Goal: Task Accomplishment & Management: Use online tool/utility

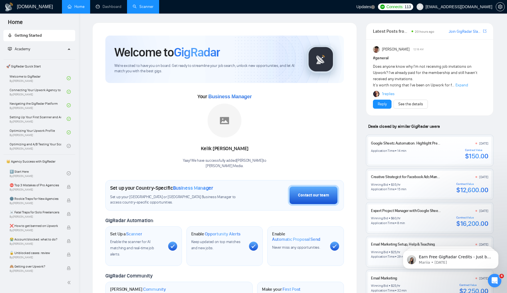
click at [139, 9] on link "Scanner" at bounding box center [143, 6] width 21 height 5
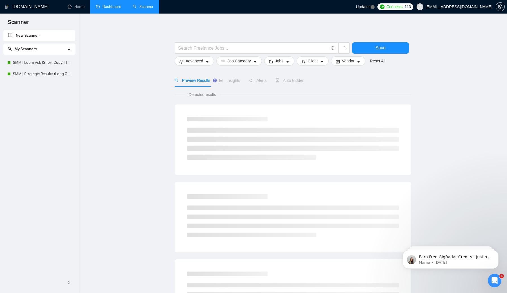
click at [102, 5] on link "Dashboard" at bounding box center [109, 6] width 26 height 5
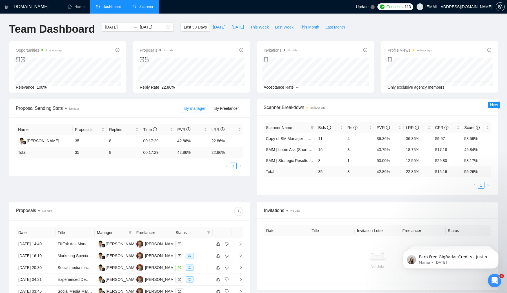
click at [146, 4] on link "Scanner" at bounding box center [143, 6] width 21 height 5
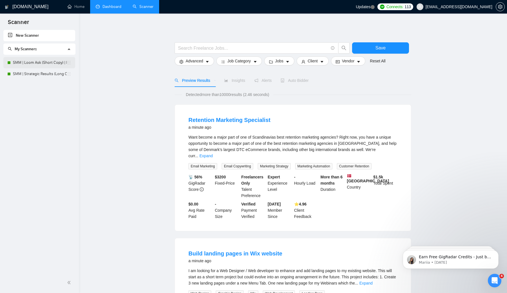
click at [32, 64] on link "SMM | Loom Ask (Short Copy) | Mon–Tues" at bounding box center [40, 62] width 54 height 11
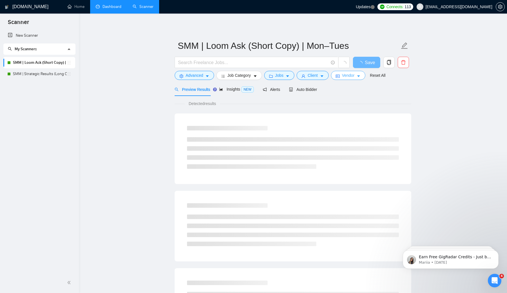
click at [355, 76] on span "Vendor" at bounding box center [348, 75] width 12 height 6
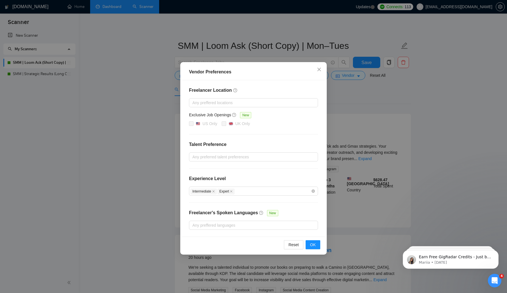
click at [360, 101] on div "Vendor Preferences Freelancer Location Any preffered locations Exclusive Job Op…" at bounding box center [253, 146] width 507 height 293
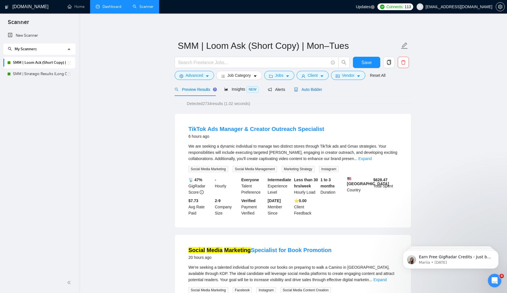
click at [317, 92] on div "Auto Bidder" at bounding box center [308, 89] width 28 height 6
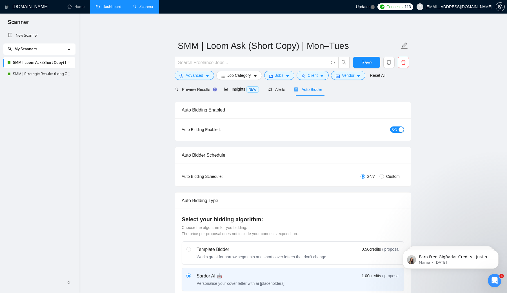
radio input "false"
radio input "true"
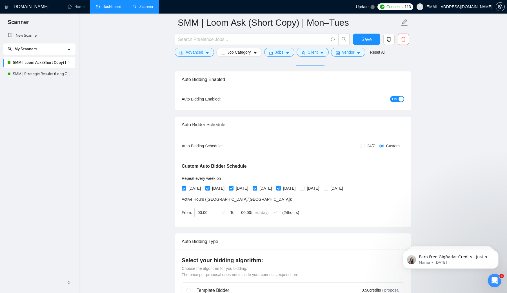
scroll to position [32, 0]
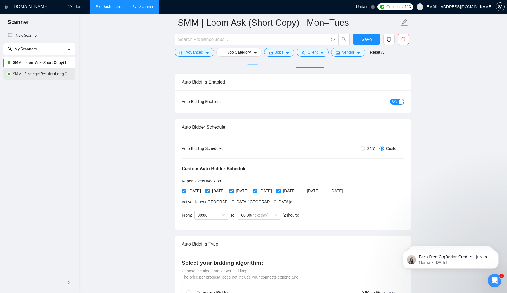
click at [37, 74] on link "SMM | Strategic Results (Long Copy) | Sat/Sun" at bounding box center [40, 73] width 54 height 11
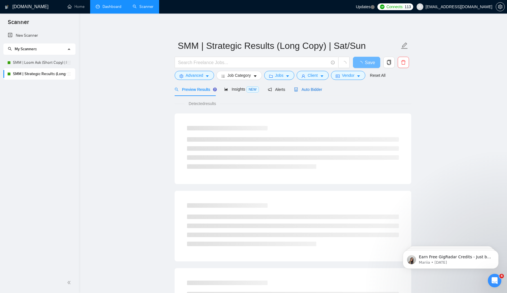
click at [318, 89] on span "Auto Bidder" at bounding box center [308, 89] width 28 height 5
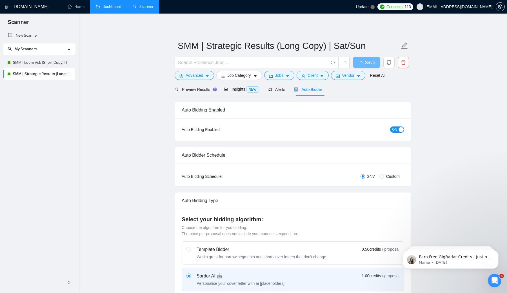
radio input "false"
radio input "true"
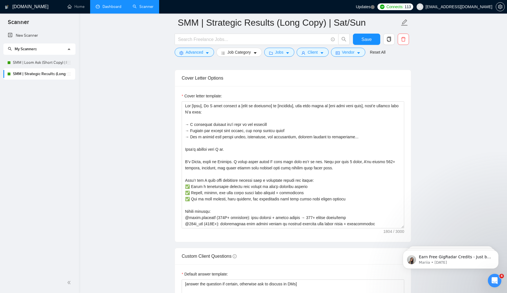
scroll to position [701, 0]
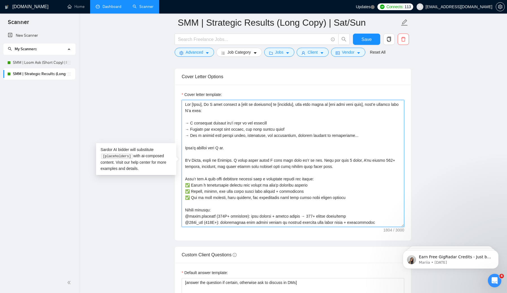
drag, startPoint x: 184, startPoint y: 104, endPoint x: 227, endPoint y: 109, distance: 43.2
click at [227, 109] on textarea "Cover letter template:" at bounding box center [293, 163] width 223 height 127
click at [210, 109] on textarea "Cover letter template:" at bounding box center [293, 163] width 223 height 127
drag, startPoint x: 245, startPoint y: 105, endPoint x: 262, endPoint y: 107, distance: 16.8
click at [262, 107] on textarea "Cover letter template:" at bounding box center [293, 163] width 223 height 127
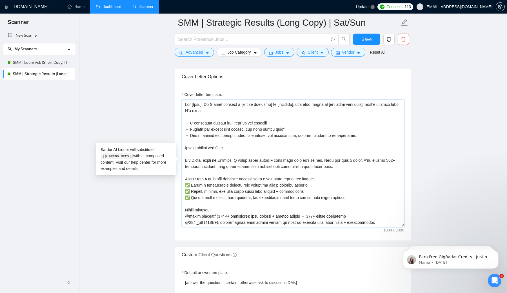
drag, startPoint x: 287, startPoint y: 108, endPoint x: 295, endPoint y: 108, distance: 8.5
click at [295, 108] on textarea "Cover letter template:" at bounding box center [293, 163] width 223 height 127
drag, startPoint x: 339, startPoint y: 107, endPoint x: 358, endPoint y: 107, distance: 19.2
click at [358, 107] on textarea "Cover letter template:" at bounding box center [293, 163] width 223 height 127
click at [291, 126] on textarea "Cover letter template:" at bounding box center [293, 163] width 223 height 127
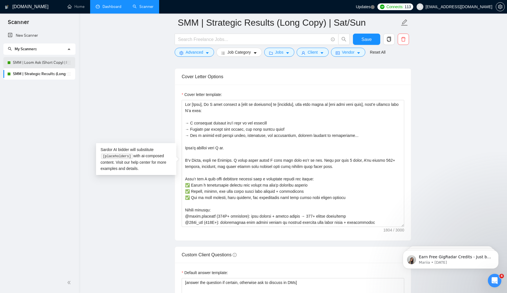
click at [30, 61] on link "SMM | Loom Ask (Short Copy) | Mon–Tues" at bounding box center [40, 62] width 54 height 11
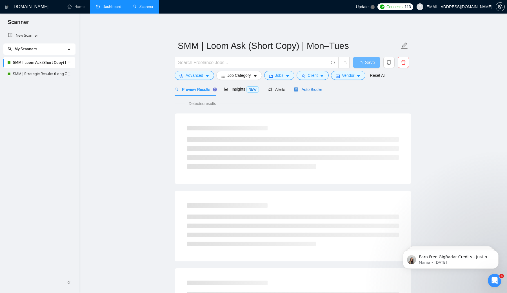
click at [316, 90] on span "Auto Bidder" at bounding box center [308, 89] width 28 height 5
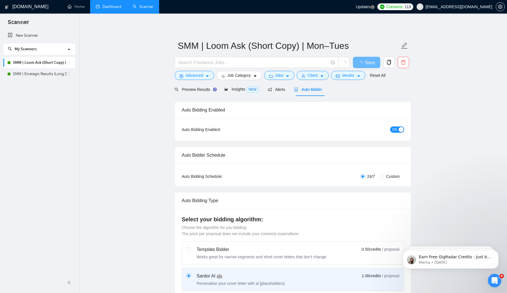
radio input "false"
radio input "true"
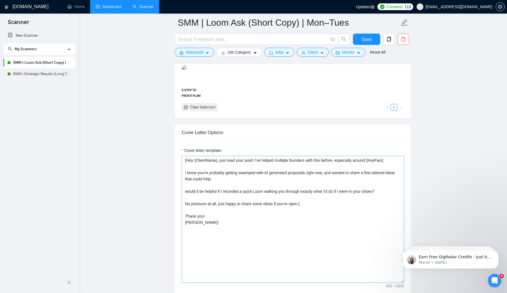
scroll to position [649, 0]
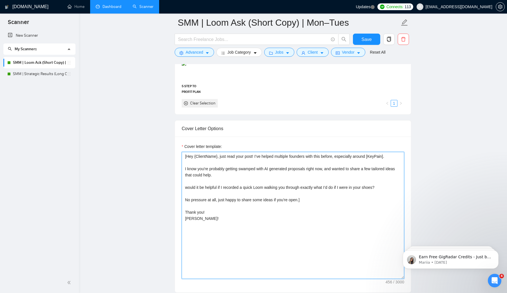
drag, startPoint x: 390, startPoint y: 155, endPoint x: 368, endPoint y: 156, distance: 22.3
click at [368, 156] on textarea "[Hey {ClientName}, just read your post! I’ve helped multiple founders with this…" at bounding box center [293, 215] width 223 height 127
click at [224, 189] on textarea "[Hey {ClientName}, just read your post! I’ve helped multiple founders with this…" at bounding box center [293, 215] width 223 height 127
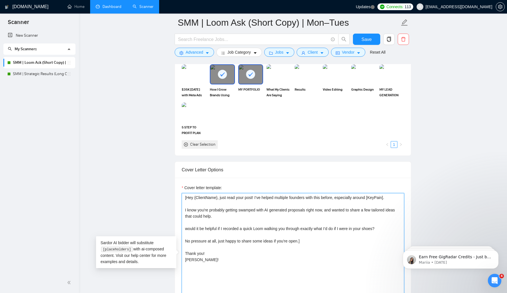
scroll to position [605, 0]
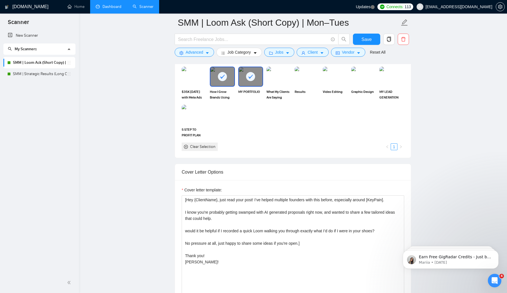
click at [104, 8] on link "Dashboard" at bounding box center [109, 6] width 26 height 5
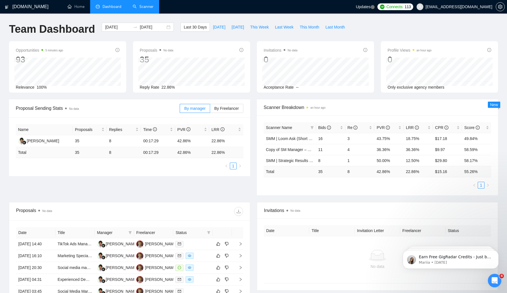
click at [147, 6] on link "Scanner" at bounding box center [143, 6] width 21 height 5
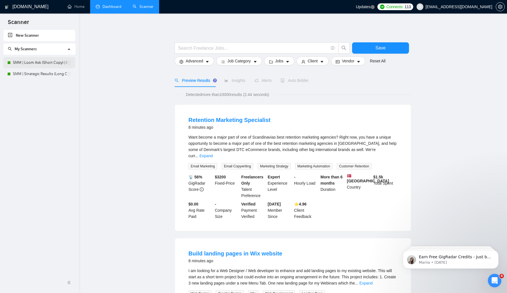
click at [41, 63] on link "SMM | Loom Ask (Short Copy) | Mon–Tues" at bounding box center [40, 62] width 54 height 11
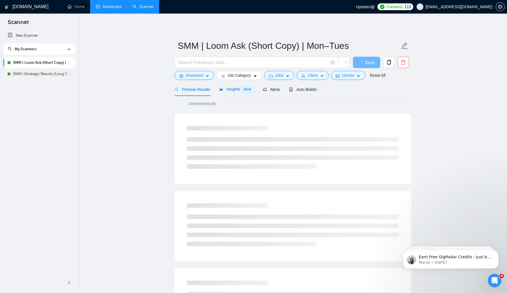
click at [238, 91] on span "Insights NEW" at bounding box center [236, 89] width 34 height 5
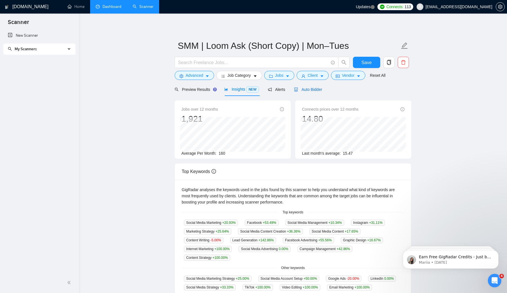
click at [312, 87] on span "Auto Bidder" at bounding box center [308, 89] width 28 height 5
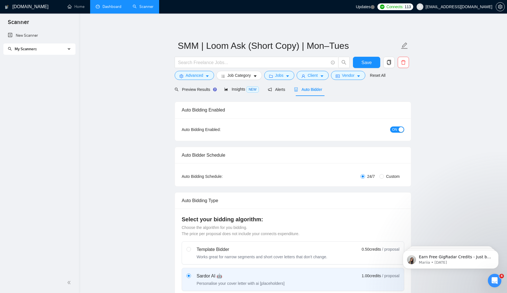
radio input "false"
radio input "true"
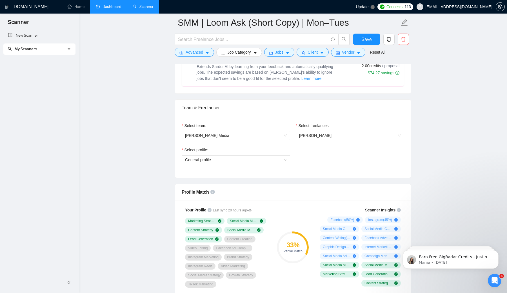
scroll to position [324, 0]
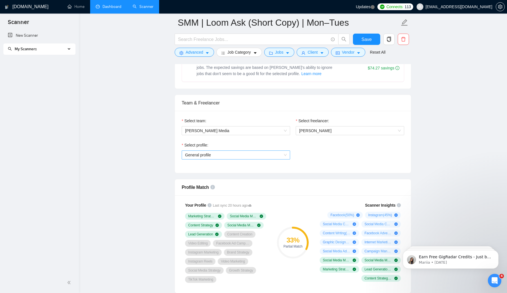
click at [242, 155] on span "General profile" at bounding box center [236, 155] width 102 height 8
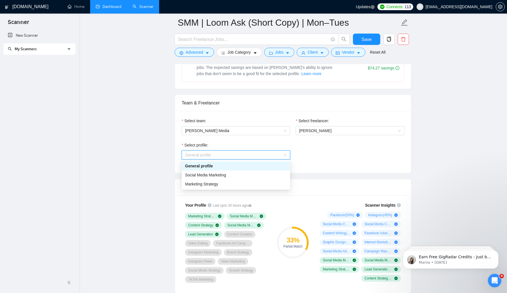
click at [247, 153] on span "General profile" at bounding box center [236, 155] width 102 height 8
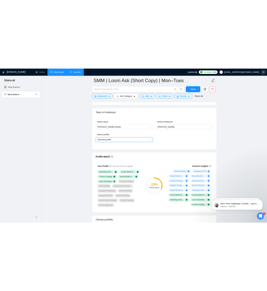
scroll to position [338, 0]
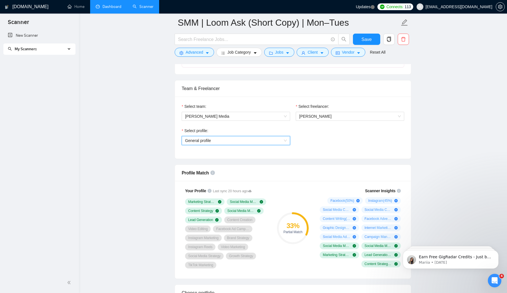
click at [244, 140] on span "General profile" at bounding box center [236, 140] width 102 height 8
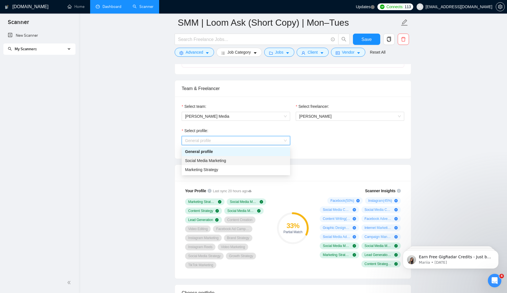
click at [221, 162] on span "Social Media Marketing" at bounding box center [205, 160] width 41 height 5
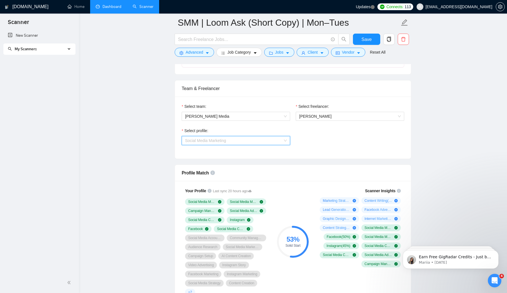
click at [230, 140] on span "Social Media Marketing" at bounding box center [236, 140] width 102 height 8
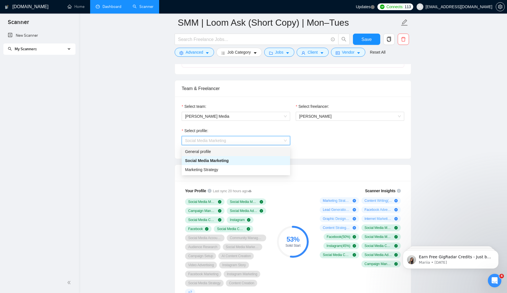
click at [209, 152] on div "General profile" at bounding box center [236, 151] width 102 height 6
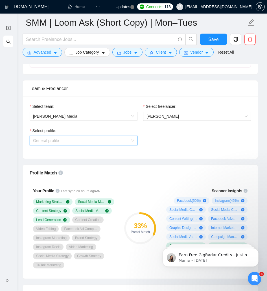
click at [79, 138] on span "General profile" at bounding box center [83, 140] width 101 height 8
click at [135, 145] on div "Select profile: General profile" at bounding box center [83, 139] width 113 height 24
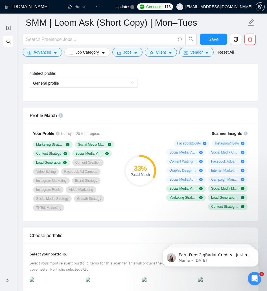
scroll to position [392, 0]
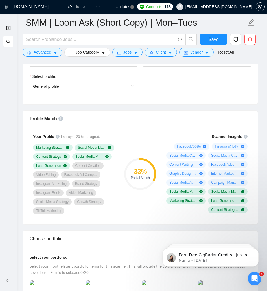
click at [74, 86] on span "General profile" at bounding box center [83, 86] width 101 height 8
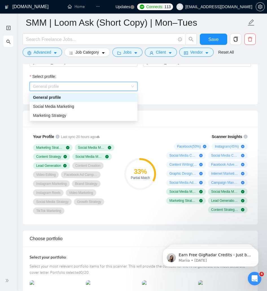
click at [174, 88] on div "Select profile: General profile" at bounding box center [140, 85] width 227 height 24
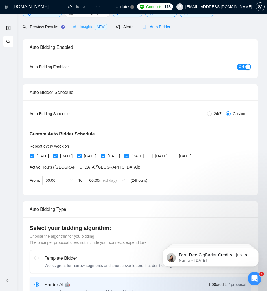
scroll to position [0, 0]
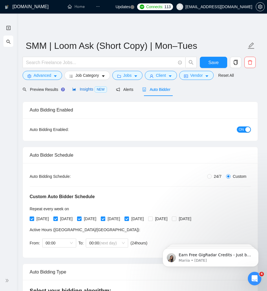
click at [88, 90] on span "Insights NEW" at bounding box center [89, 89] width 34 height 5
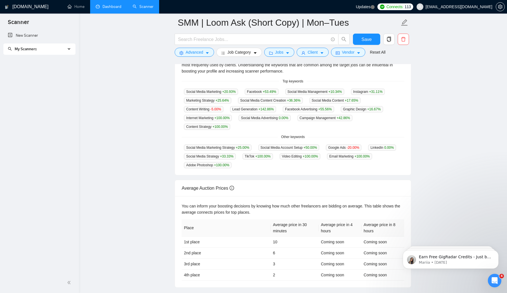
scroll to position [135, 0]
click at [493, 278] on icon "Open Intercom Messenger" at bounding box center [494, 280] width 9 height 9
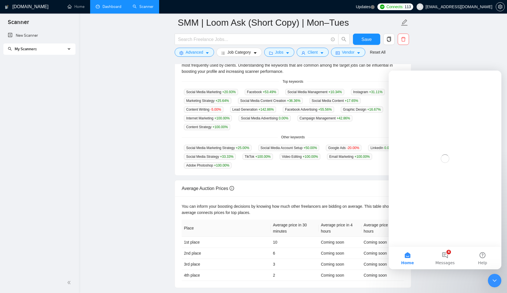
scroll to position [0, 0]
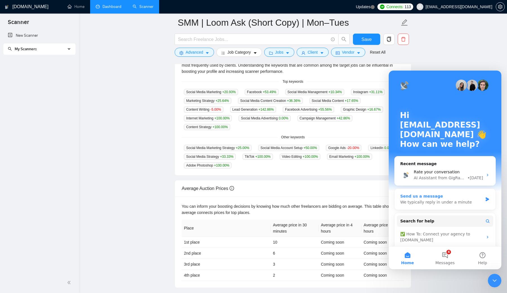
click at [485, 198] on icon "Intercom messenger" at bounding box center [487, 199] width 5 height 5
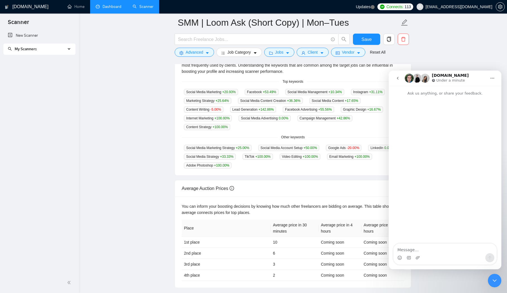
click at [415, 248] on textarea "Message…" at bounding box center [445, 248] width 103 height 10
type textarea "can i get a uk bm"
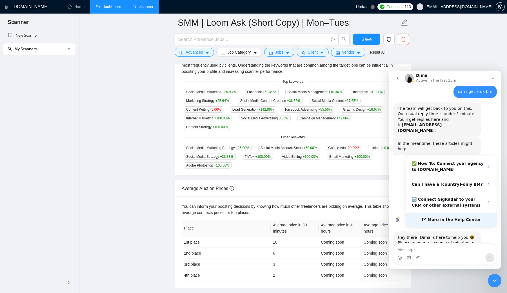
scroll to position [29, 0]
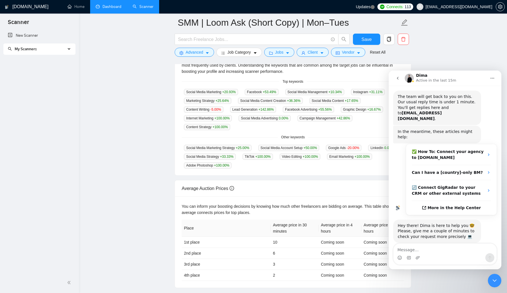
click at [56, 52] on span "My Scanners" at bounding box center [37, 48] width 58 height 11
click at [59, 64] on link "SMM | Loom Ask (Short Copy) | Mon–Tues" at bounding box center [40, 62] width 54 height 11
click at [388, 39] on icon "copy" at bounding box center [389, 39] width 5 height 5
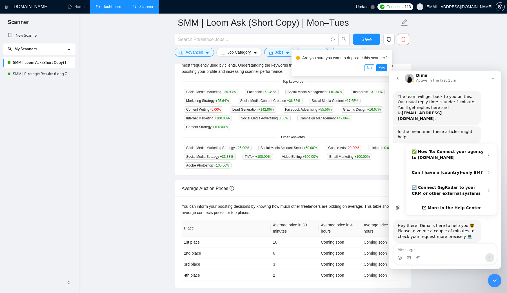
click at [370, 67] on button "No" at bounding box center [370, 67] width 10 height 7
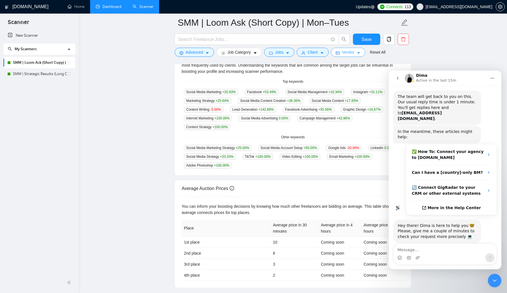
click at [347, 54] on span "Vendor" at bounding box center [348, 52] width 12 height 6
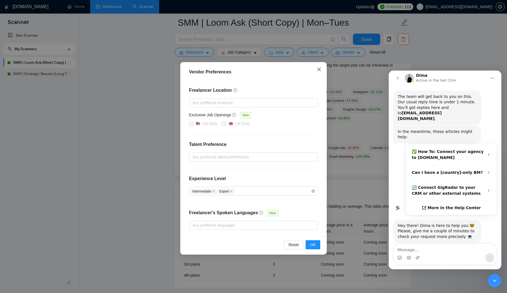
click at [319, 69] on icon "close" at bounding box center [319, 69] width 3 height 3
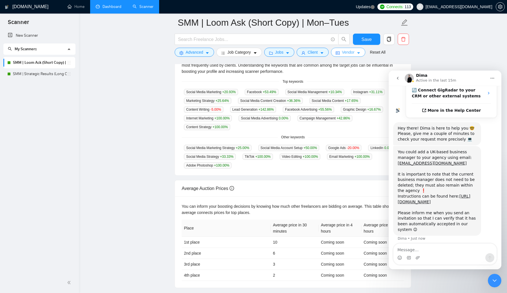
scroll to position [131, 0]
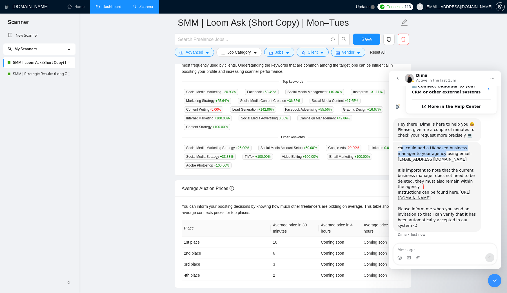
drag, startPoint x: 402, startPoint y: 139, endPoint x: 441, endPoint y: 140, distance: 39.8
click at [441, 145] on div "You could add a UK-based business manager to your agency using email: [EMAIL_AD…" at bounding box center [437, 156] width 79 height 22
click at [448, 148] on div "You could add a UK-based business manager to your agency using email: [EMAIL_AD…" at bounding box center [437, 156] width 79 height 22
drag, startPoint x: 446, startPoint y: 148, endPoint x: 398, endPoint y: 149, distance: 47.9
click at [398, 149] on div "You could add a UK-based business manager to your agency using email: [EMAIL_AD…" at bounding box center [437, 156] width 79 height 22
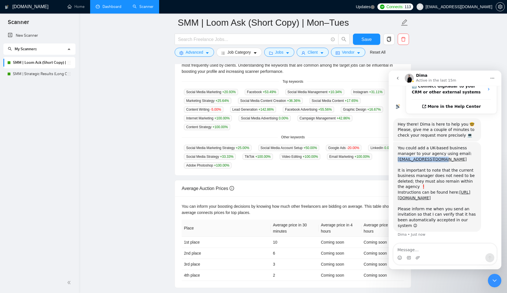
copy link "[EMAIL_ADDRESS][DOMAIN_NAME]"
click at [503, 6] on span "setting" at bounding box center [500, 7] width 8 height 5
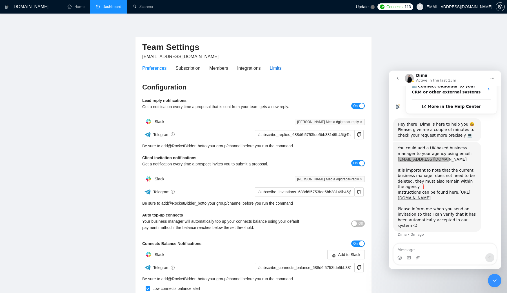
click at [274, 67] on div "Limits" at bounding box center [276, 68] width 12 height 7
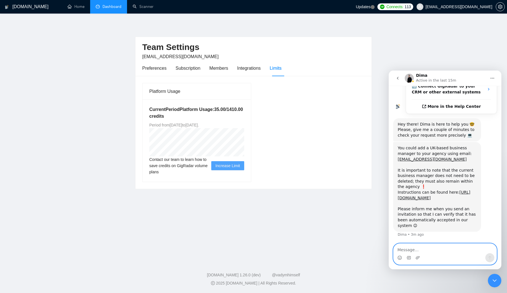
click at [417, 250] on textarea "Message…" at bounding box center [445, 248] width 103 height 10
type textarea "sent"
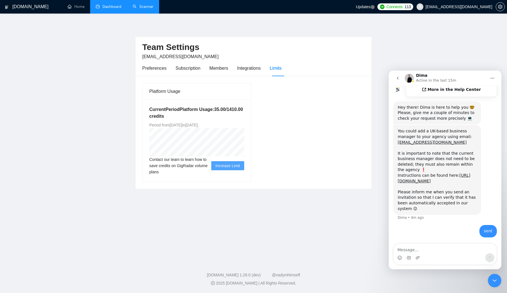
click at [138, 9] on link "Scanner" at bounding box center [143, 6] width 21 height 5
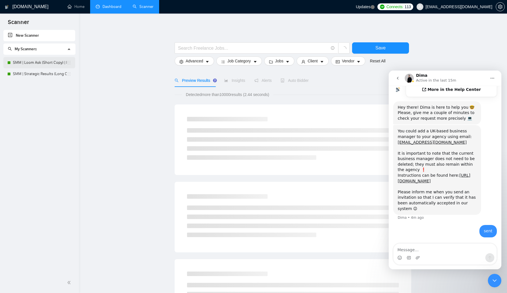
click at [42, 61] on link "SMM | Loom Ask (Short Copy) | Mon–Tues" at bounding box center [40, 62] width 54 height 11
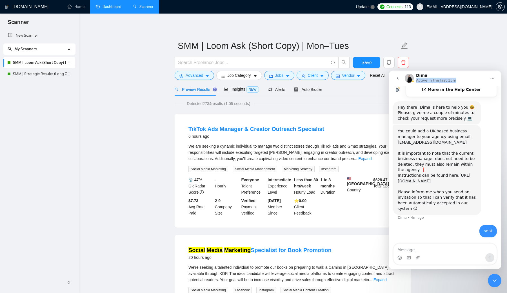
drag, startPoint x: 482, startPoint y: 74, endPoint x: 499, endPoint y: 52, distance: 28.1
click html "Dima Active in the last 15m Ask us anything, or share your feedback. can i get …"
click at [495, 280] on icon "Close Intercom Messenger" at bounding box center [495, 280] width 7 height 7
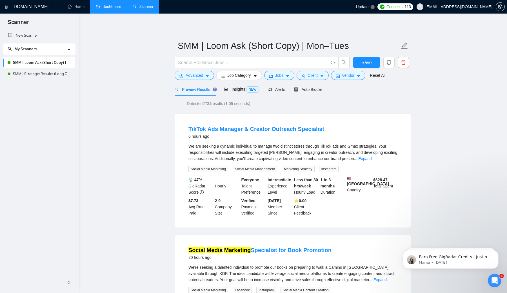
scroll to position [147, 0]
click at [232, 91] on span "Insights NEW" at bounding box center [241, 89] width 34 height 5
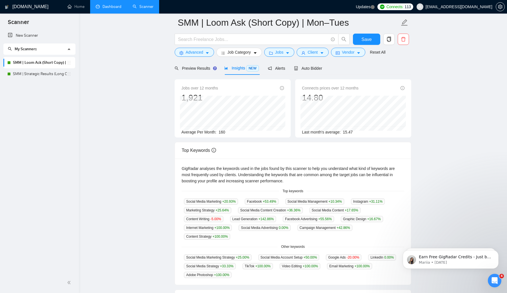
scroll to position [25, 0]
drag, startPoint x: 227, startPoint y: 133, endPoint x: 218, endPoint y: 133, distance: 8.2
click at [218, 133] on div "Average Per Month: 160" at bounding box center [233, 133] width 103 height 6
click at [225, 132] on span "160" at bounding box center [222, 133] width 6 height 5
drag, startPoint x: 226, startPoint y: 132, endPoint x: 218, endPoint y: 132, distance: 8.5
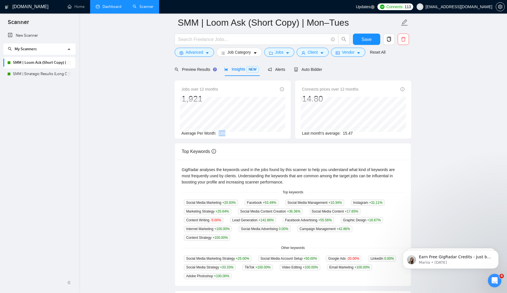
click at [218, 132] on div "Average Per Month: 160" at bounding box center [233, 133] width 103 height 6
click at [35, 73] on link "SMM | Strategic Results (Long Copy) | Sat/Sun" at bounding box center [40, 73] width 54 height 11
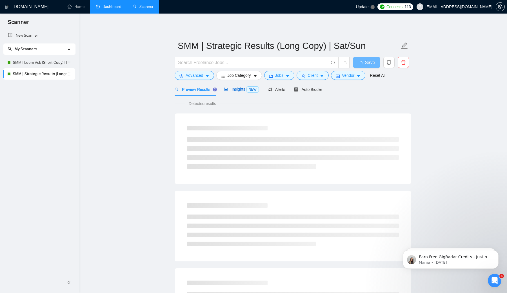
click at [242, 89] on span "Insights NEW" at bounding box center [241, 89] width 34 height 5
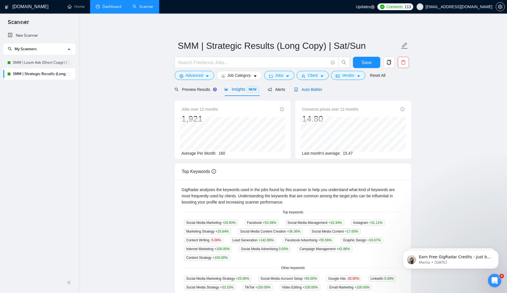
click at [317, 88] on span "Auto Bidder" at bounding box center [308, 89] width 28 height 5
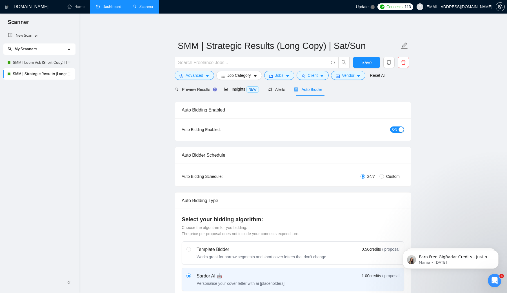
radio input "false"
radio input "true"
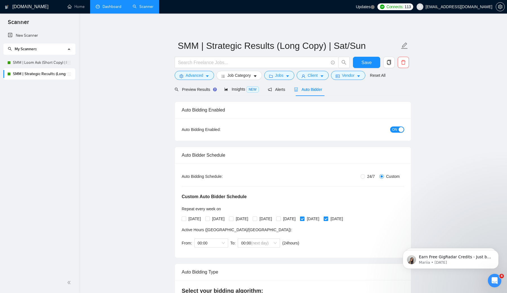
scroll to position [169, 0]
click at [201, 75] on span "Advanced" at bounding box center [194, 75] width 17 height 6
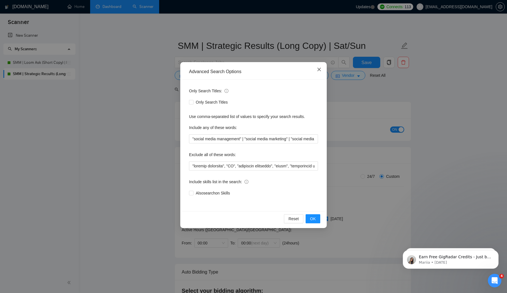
scroll to position [147, 0]
click at [227, 139] on input ""social media management" | "social media marketing" | "social media specialist"" at bounding box center [253, 138] width 129 height 9
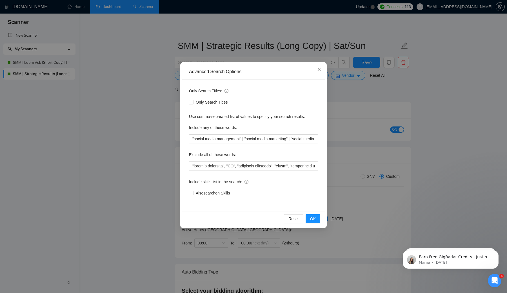
click at [320, 69] on icon "close" at bounding box center [319, 69] width 3 height 3
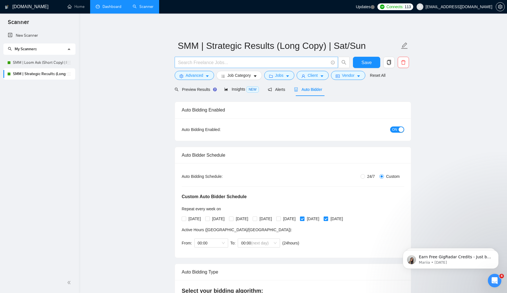
click at [242, 62] on input "text" at bounding box center [253, 62] width 151 height 7
paste input ""social media management" | "social media marketing" | "social media specialist""
drag, startPoint x: 240, startPoint y: 63, endPoint x: 153, endPoint y: 52, distance: 86.9
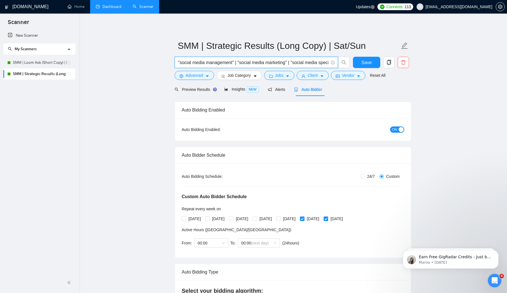
type input ""social media management" | "social media marketing" | "social media specialist""
click at [198, 74] on span "Advanced" at bounding box center [194, 75] width 17 height 6
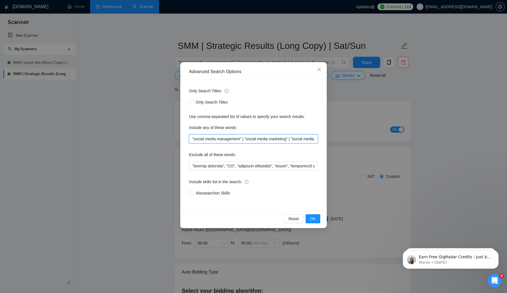
click at [220, 138] on input ""social media management" | "social media marketing" | "social media specialist"" at bounding box center [253, 138] width 129 height 9
click at [314, 219] on span "OK" at bounding box center [313, 218] width 6 height 6
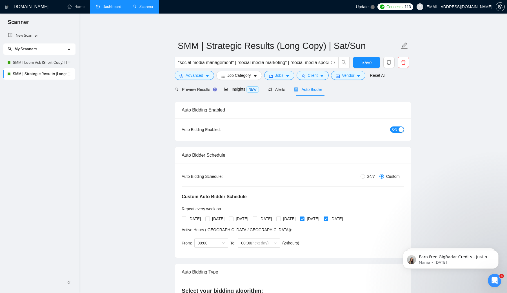
click at [306, 63] on input ""social media management" | "social media marketing" | "social media specialist"" at bounding box center [253, 62] width 151 height 7
click at [204, 70] on div ""social media management" | "social media marketing" | "social media specialist"" at bounding box center [263, 64] width 178 height 14
click at [203, 76] on span "Advanced" at bounding box center [194, 75] width 17 height 6
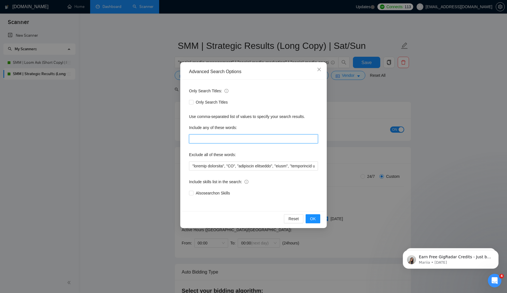
click at [217, 139] on input "text" at bounding box center [253, 138] width 129 height 9
click at [321, 68] on icon "close" at bounding box center [319, 69] width 5 height 5
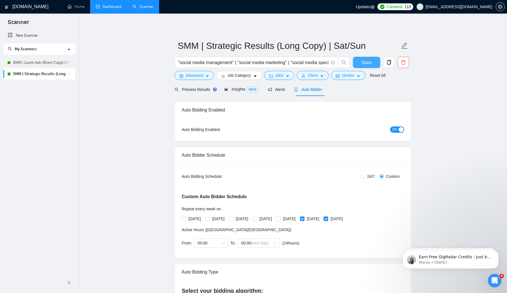
click at [364, 63] on span "Save" at bounding box center [367, 62] width 10 height 7
click at [237, 89] on span "Insights NEW" at bounding box center [241, 89] width 34 height 5
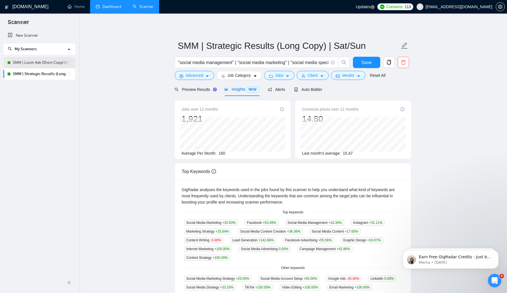
click at [45, 62] on link "SMM | Loom Ask (Short Copy) | Mon–Tues" at bounding box center [40, 62] width 54 height 11
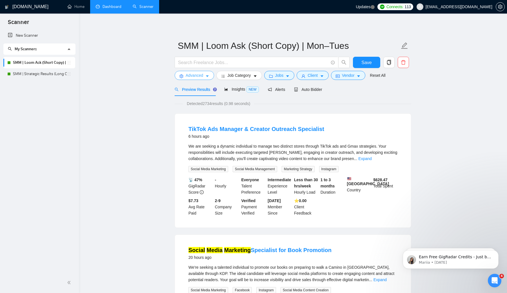
click at [210, 78] on button "Advanced" at bounding box center [194, 75] width 39 height 9
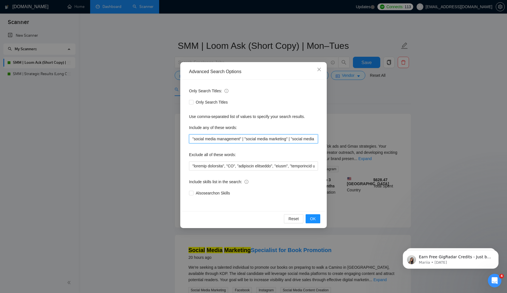
click at [223, 136] on input ""social media management" | "social media marketing" | "social media specialist"" at bounding box center [253, 138] width 129 height 9
click at [311, 218] on span "OK" at bounding box center [313, 218] width 6 height 6
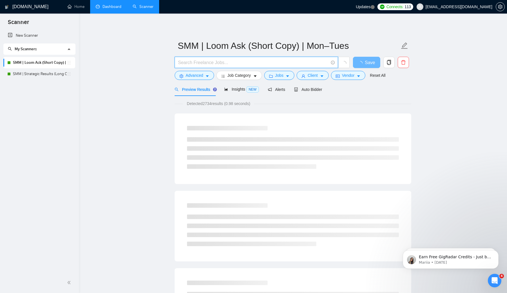
click at [223, 60] on input "text" at bounding box center [253, 62] width 151 height 7
paste input ""social media management" | "social media marketing" | "social media specialist""
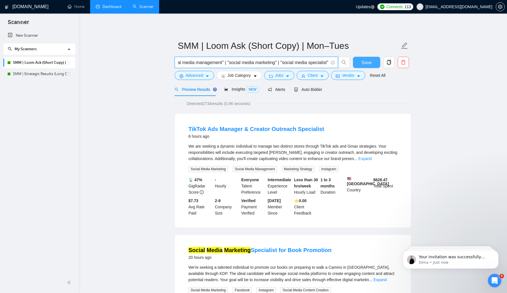
scroll to position [189, 0]
type input ""social media management" | "social media marketing" | "social media specialist""
click at [202, 72] on span "Advanced" at bounding box center [194, 75] width 17 height 6
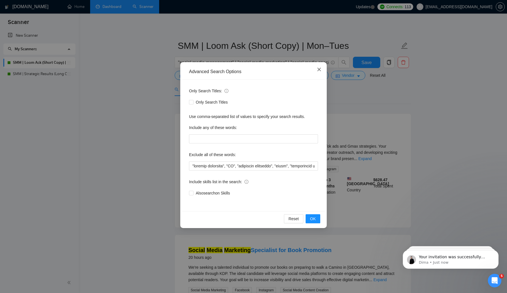
click at [320, 69] on icon "close" at bounding box center [319, 69] width 5 height 5
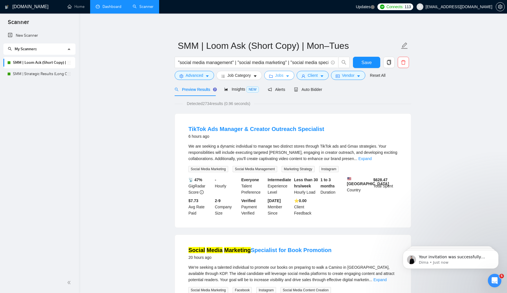
click at [284, 75] on span "Jobs" at bounding box center [279, 75] width 8 height 6
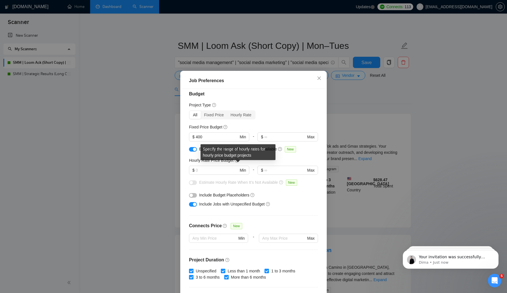
scroll to position [3, 0]
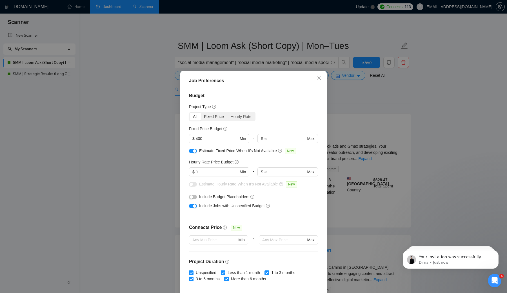
click at [216, 116] on div "Fixed Price" at bounding box center [214, 116] width 26 height 8
click at [201, 112] on input "Fixed Price" at bounding box center [201, 112] width 0 height 0
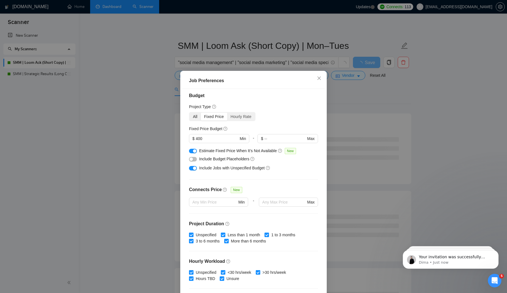
click at [196, 115] on div "All" at bounding box center [195, 116] width 11 height 8
click at [190, 112] on input "All" at bounding box center [190, 112] width 0 height 0
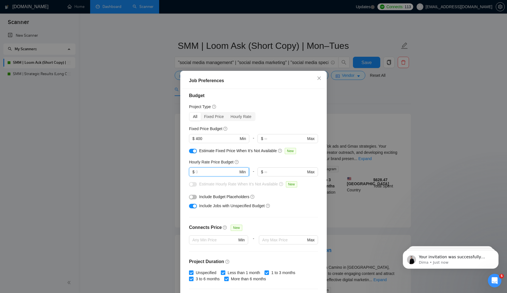
click at [209, 172] on input "text" at bounding box center [217, 172] width 43 height 6
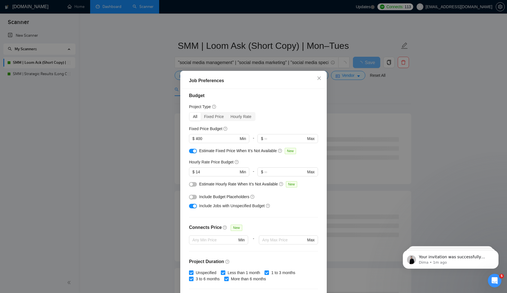
click at [263, 156] on div "Budget Project Type All Fixed Price Hourly Rate Fixed Price Budget $ 400 Min - …" at bounding box center [253, 191] width 143 height 205
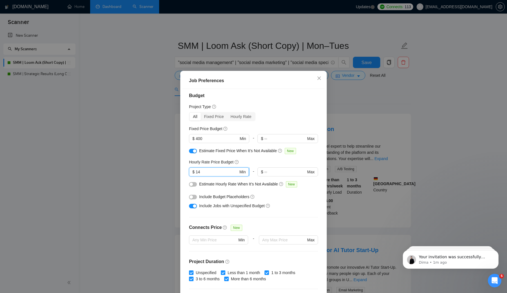
drag, startPoint x: 196, startPoint y: 172, endPoint x: 193, endPoint y: 172, distance: 2.8
click at [193, 172] on span "$ 14 Min" at bounding box center [219, 171] width 60 height 9
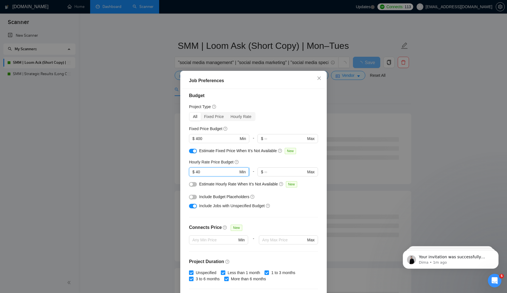
drag, startPoint x: 204, startPoint y: 173, endPoint x: 194, endPoint y: 171, distance: 9.1
click at [194, 171] on span "$ 40 Min" at bounding box center [219, 171] width 60 height 9
type input "20"
click at [259, 159] on div "Hourly Rate Price Budget" at bounding box center [253, 162] width 129 height 6
drag, startPoint x: 218, startPoint y: 163, endPoint x: 236, endPoint y: 162, distance: 17.8
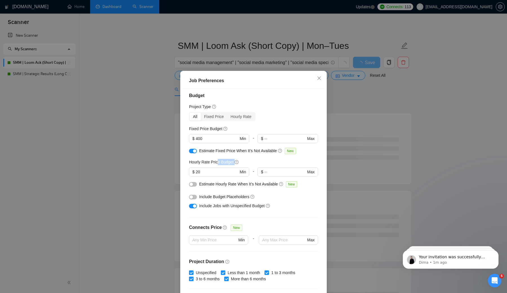
click at [236, 162] on div "Hourly Rate Price Budget" at bounding box center [214, 162] width 50 height 6
click at [227, 163] on h5 "Hourly Rate Price Budget" at bounding box center [211, 162] width 45 height 6
drag, startPoint x: 208, startPoint y: 170, endPoint x: 194, endPoint y: 170, distance: 13.5
click at [194, 170] on span "$ 20 Min" at bounding box center [219, 171] width 60 height 9
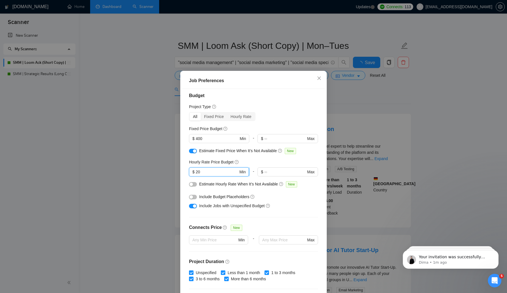
click at [200, 172] on input "20" at bounding box center [217, 172] width 43 height 6
click at [259, 158] on div "Budget Project Type All Fixed Price Hourly Rate Fixed Price Budget $ 400 Min - …" at bounding box center [253, 191] width 143 height 205
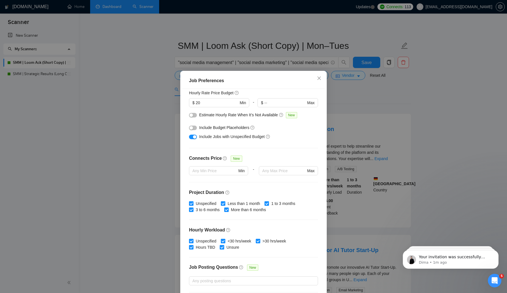
scroll to position [113, 0]
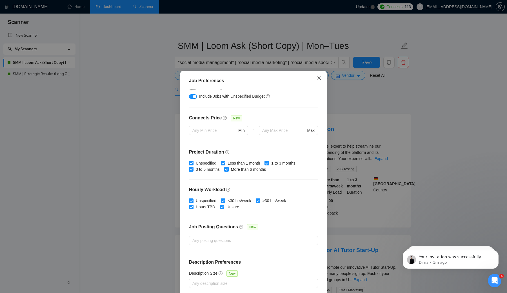
click at [318, 78] on icon "close" at bounding box center [319, 78] width 5 height 5
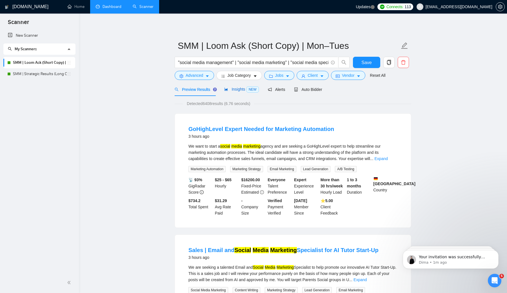
click at [239, 87] on span "Insights NEW" at bounding box center [241, 89] width 34 height 5
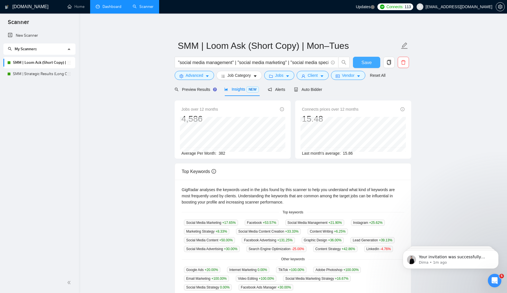
click at [366, 64] on span "Save" at bounding box center [367, 62] width 10 height 7
click at [42, 74] on link "SMM | Strategic Results (Long Copy) | Sat/Sun" at bounding box center [40, 73] width 54 height 11
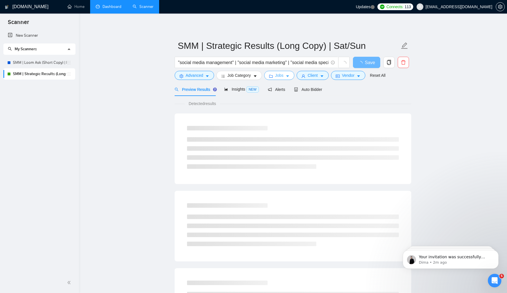
click at [288, 77] on icon "caret-down" at bounding box center [288, 76] width 4 height 4
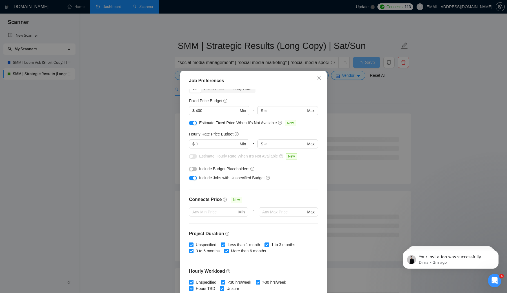
scroll to position [30, 0]
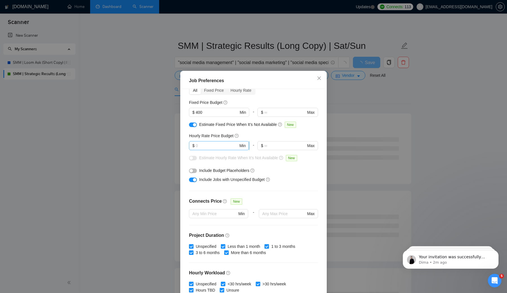
click at [213, 146] on input "text" at bounding box center [217, 145] width 43 height 6
type input "20"
click at [263, 131] on div "Budget Project Type All Fixed Price Hourly Rate Fixed Price Budget $ 400 Min - …" at bounding box center [253, 191] width 143 height 205
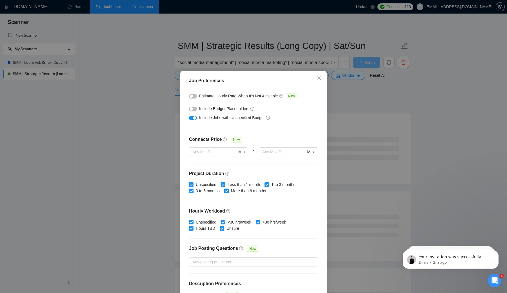
scroll to position [113, 0]
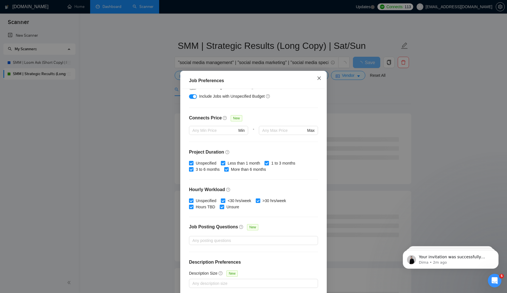
click at [321, 75] on span "Close" at bounding box center [319, 78] width 15 height 15
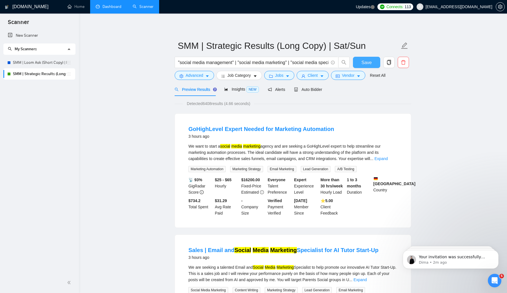
click at [366, 64] on span "Save" at bounding box center [367, 62] width 10 height 7
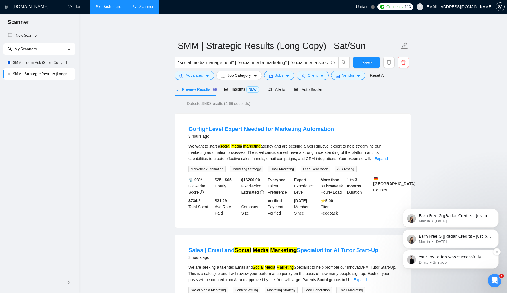
click at [442, 256] on p "Your invitation was successfully accepted ✅ No additional actions required 🙌 Pl…" at bounding box center [455, 257] width 73 height 6
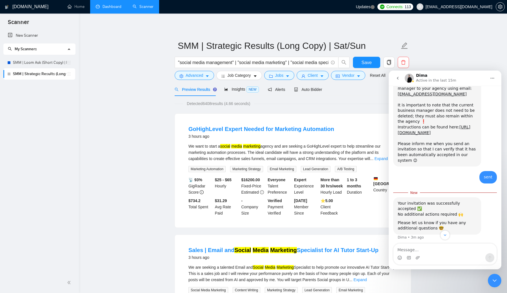
scroll to position [198, 0]
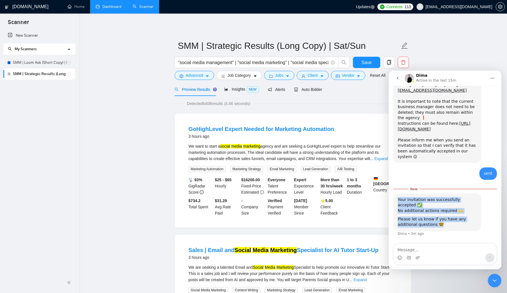
drag, startPoint x: 399, startPoint y: 199, endPoint x: 455, endPoint y: 223, distance: 61.1
click at [455, 223] on div "Your invitation was successfully accepted ✅ No additional actions required 🙌 Pl…" at bounding box center [437, 212] width 79 height 30
click at [60, 97] on div "New Scanner My Scanners SMM | Loom Ask (Short Copy) | Mon–Tues SMM | Strategic …" at bounding box center [39, 151] width 79 height 242
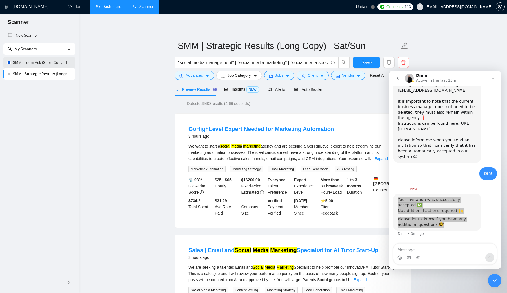
click at [49, 61] on link "SMM | Loom Ask (Short Copy) | Mon–Tues" at bounding box center [40, 62] width 54 height 11
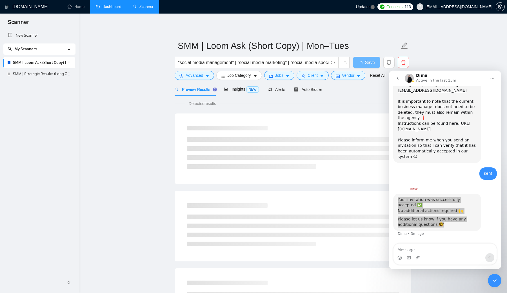
click at [426, 52] on main "SMM | Loom Ask (Short Copy) | Mon–Tues "social media management" | "social medi…" at bounding box center [293, 258] width 410 height 470
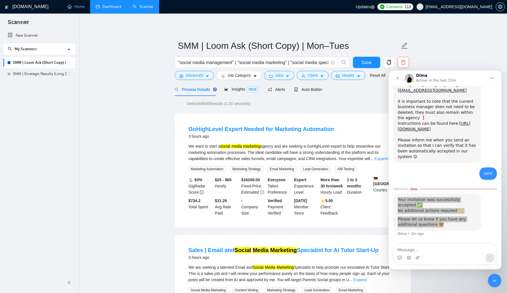
click at [494, 278] on icon "Close Intercom Messenger" at bounding box center [495, 280] width 7 height 7
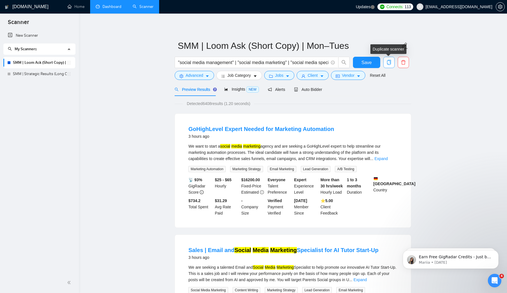
click at [391, 62] on icon "copy" at bounding box center [389, 62] width 5 height 5
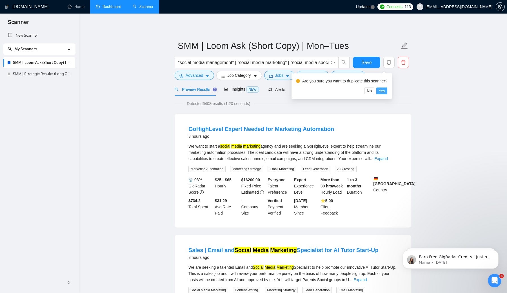
click at [383, 90] on span "Yes" at bounding box center [382, 91] width 6 height 6
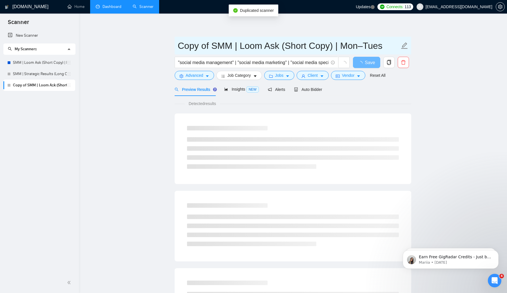
click at [404, 44] on icon "edit" at bounding box center [404, 45] width 7 height 7
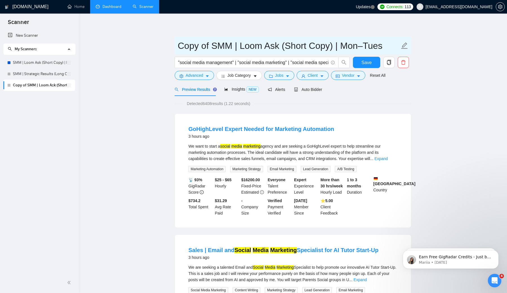
drag, startPoint x: 233, startPoint y: 45, endPoint x: 179, endPoint y: 47, distance: 54.2
click at [179, 47] on input "Copy of SMM | Loom Ask (Short Copy) | Mon–Tues" at bounding box center [289, 46] width 222 height 14
type input "UK BM | Loom Ask (Short Copy) | Mon–Tues"
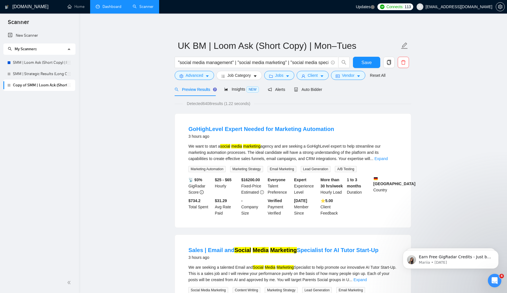
click at [203, 76] on span "Advanced" at bounding box center [194, 75] width 17 height 6
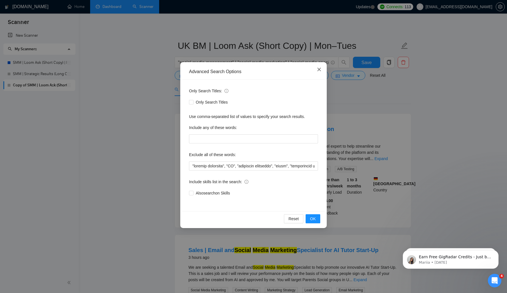
click at [320, 68] on icon "close" at bounding box center [319, 69] width 5 height 5
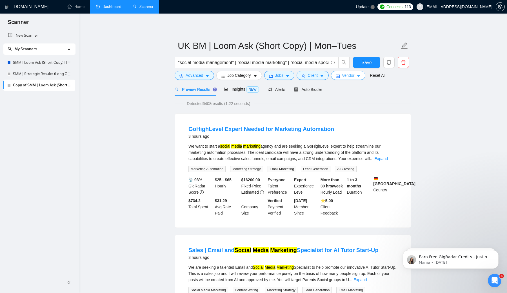
click at [346, 74] on span "Vendor" at bounding box center [348, 75] width 12 height 6
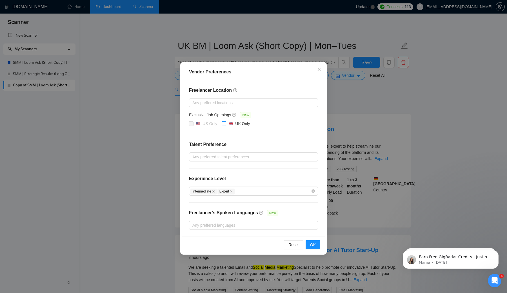
click at [225, 124] on input "UK Only" at bounding box center [224, 123] width 4 height 4
checkbox input "true"
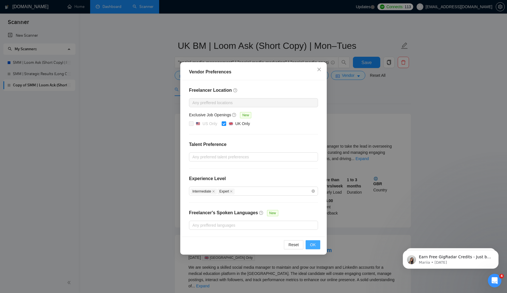
click at [316, 244] on button "OK" at bounding box center [313, 244] width 15 height 9
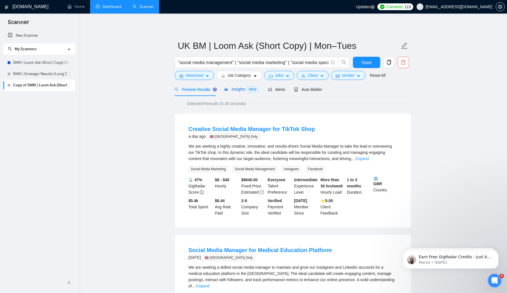
click at [233, 88] on span "Insights NEW" at bounding box center [241, 89] width 34 height 5
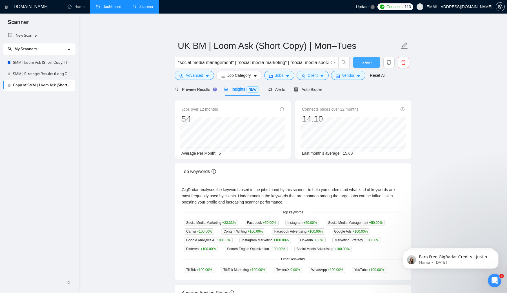
click at [371, 63] on span "Save" at bounding box center [367, 62] width 10 height 7
click at [310, 92] on div "Auto Bidder" at bounding box center [308, 89] width 28 height 6
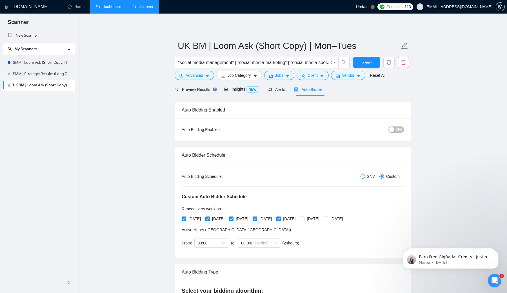
click at [362, 174] on input "24/7" at bounding box center [363, 176] width 5 height 5
radio input "true"
radio input "false"
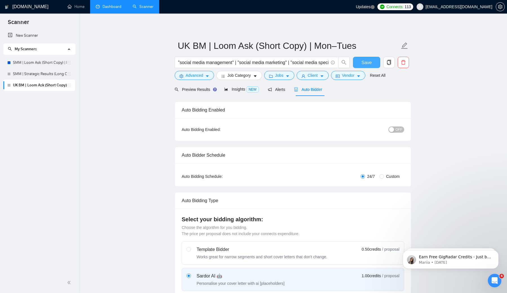
click at [368, 61] on span "Save" at bounding box center [367, 62] width 10 height 7
